Goal: Task Accomplishment & Management: Manage account settings

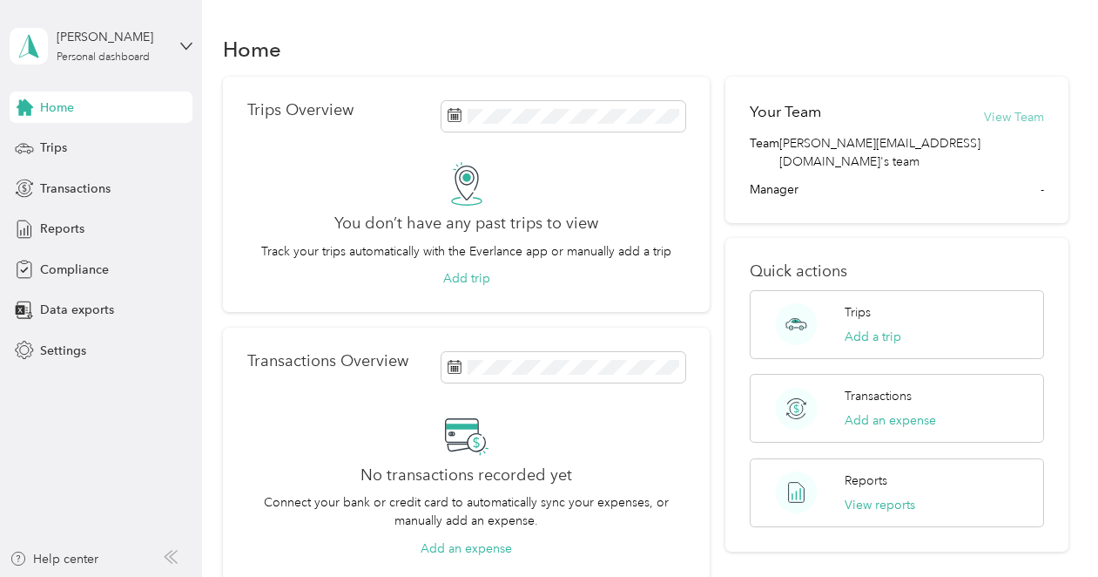
click at [1018, 118] on button "View Team" at bounding box center [1014, 117] width 60 height 18
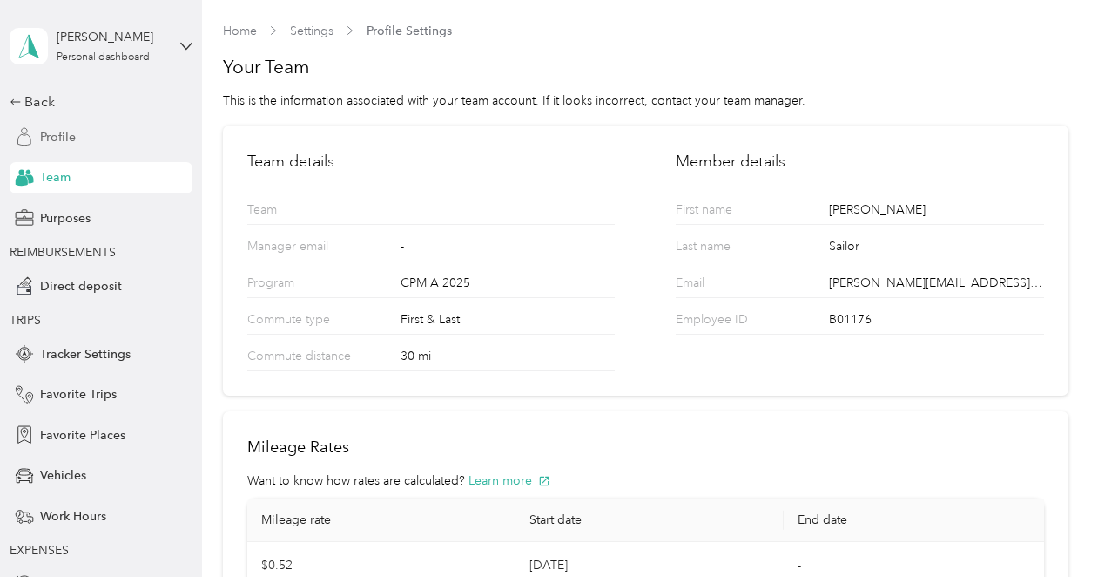
click at [61, 137] on span "Profile" at bounding box center [58, 137] width 36 height 18
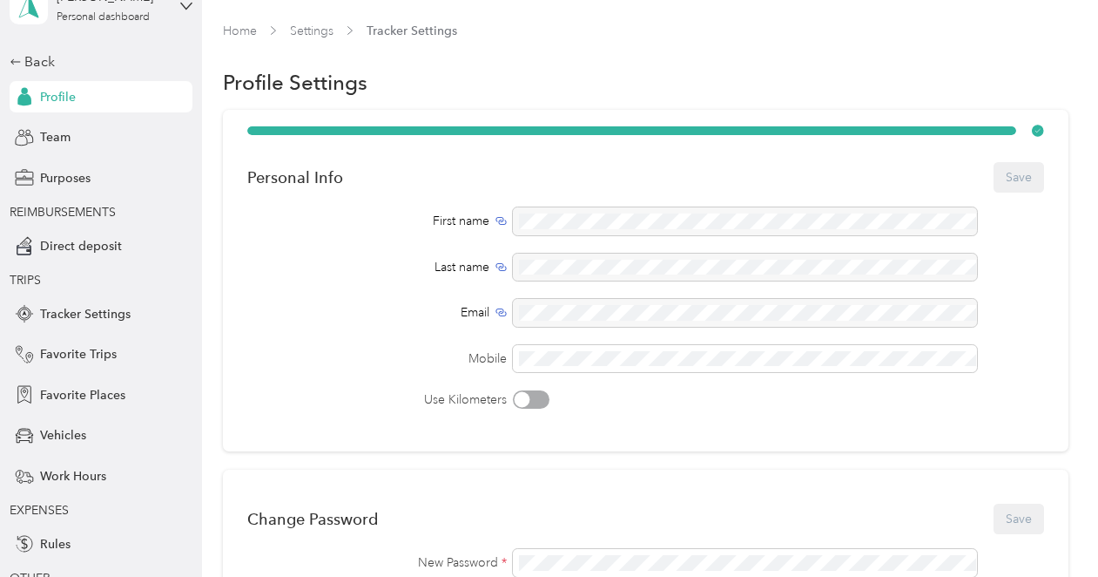
scroll to position [51, 0]
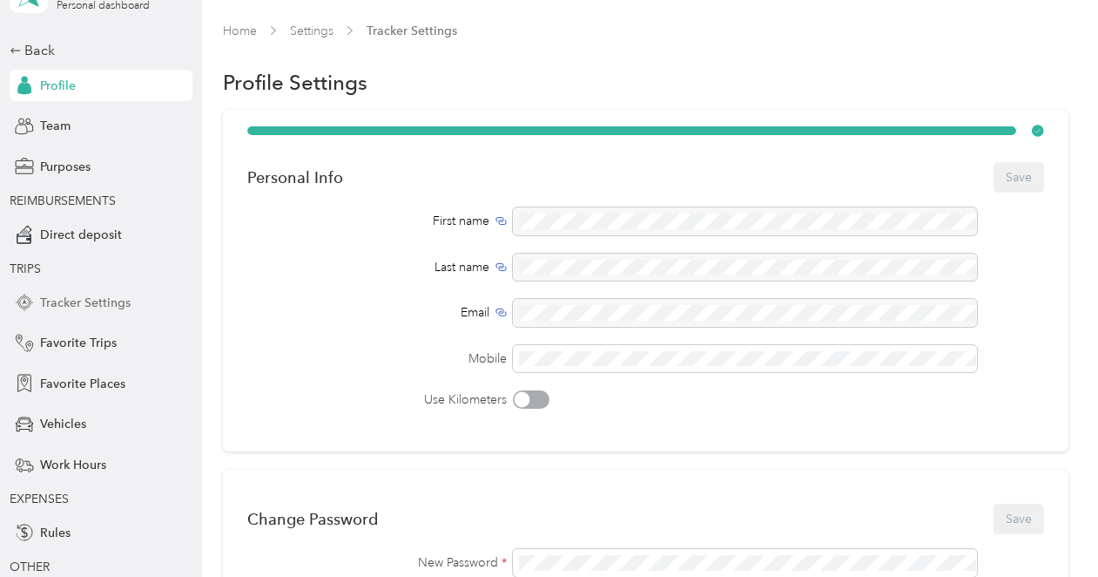
click at [73, 296] on span "Tracker Settings" at bounding box center [85, 303] width 91 height 18
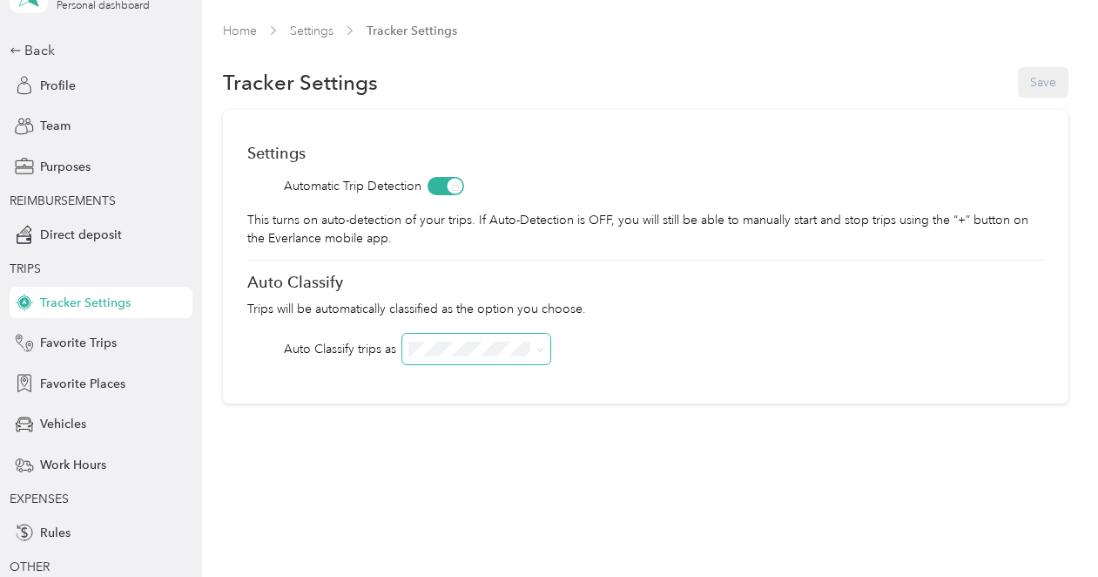
click at [545, 350] on span at bounding box center [476, 349] width 148 height 30
click at [99, 346] on span "Favorite Trips" at bounding box center [78, 343] width 77 height 18
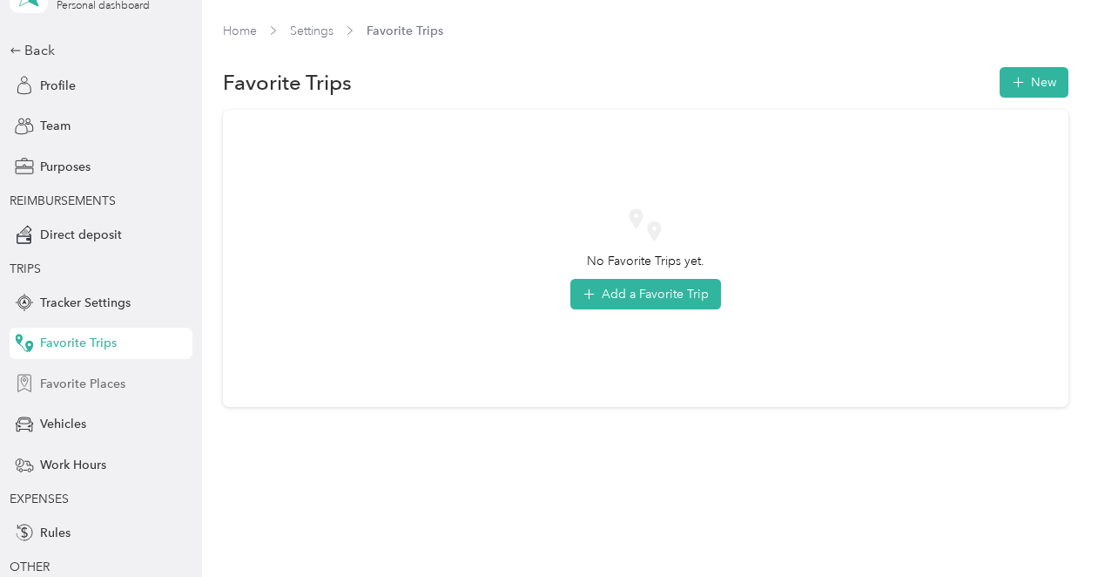
click at [91, 382] on span "Favorite Places" at bounding box center [82, 384] width 85 height 18
